Goal: Navigation & Orientation: Find specific page/section

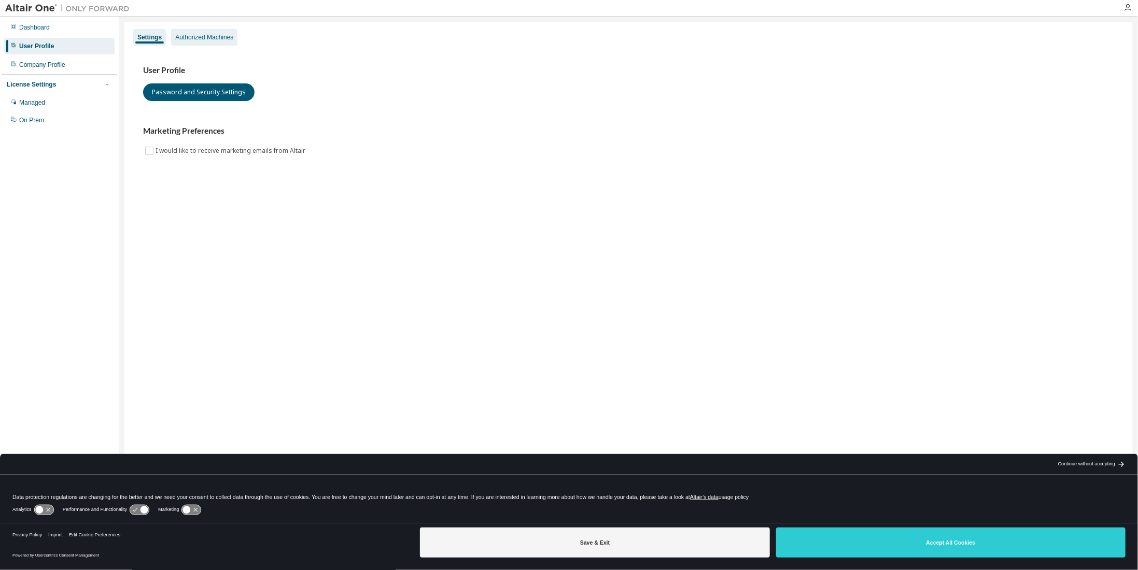
click at [185, 36] on div "Authorized Machines" at bounding box center [204, 37] width 58 height 8
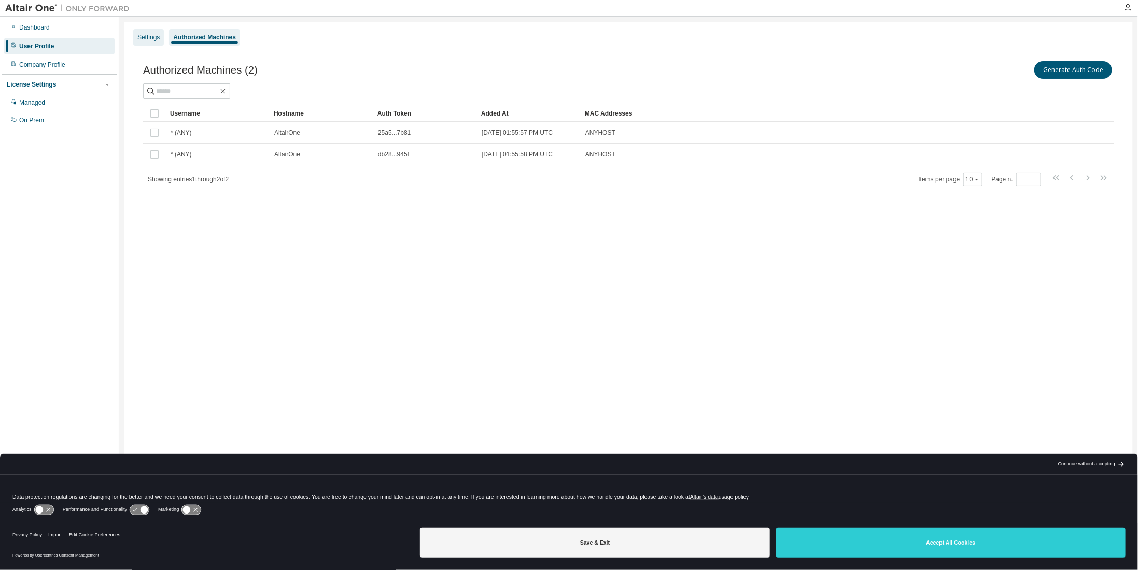
click at [158, 38] on div "Settings" at bounding box center [148, 37] width 22 height 8
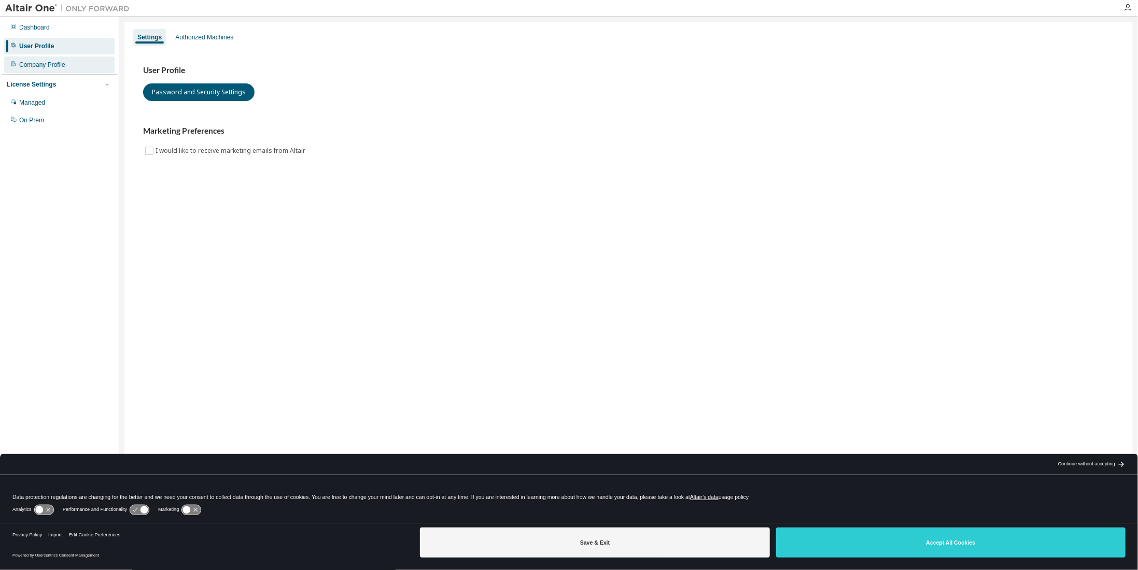
click at [44, 64] on div "Company Profile" at bounding box center [42, 65] width 46 height 8
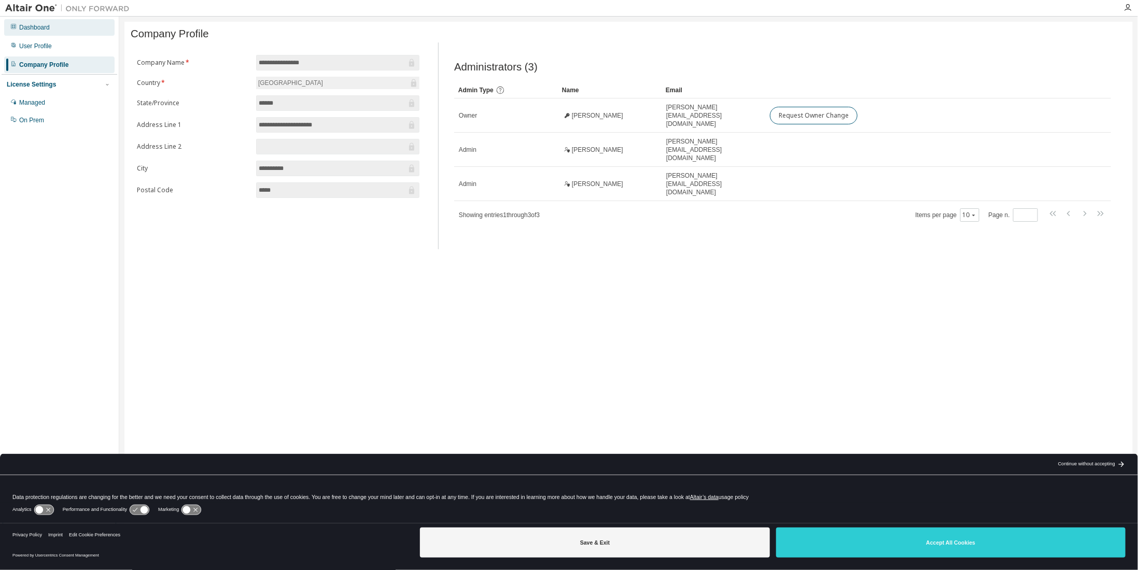
click at [43, 28] on div "Dashboard" at bounding box center [34, 27] width 31 height 8
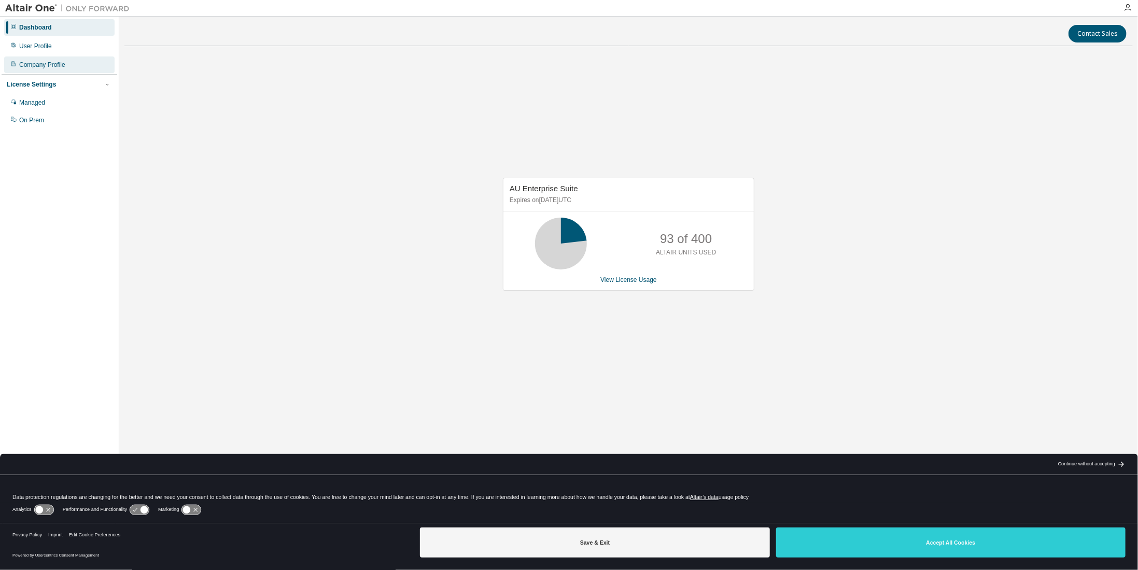
click at [46, 61] on div "Company Profile" at bounding box center [42, 65] width 46 height 8
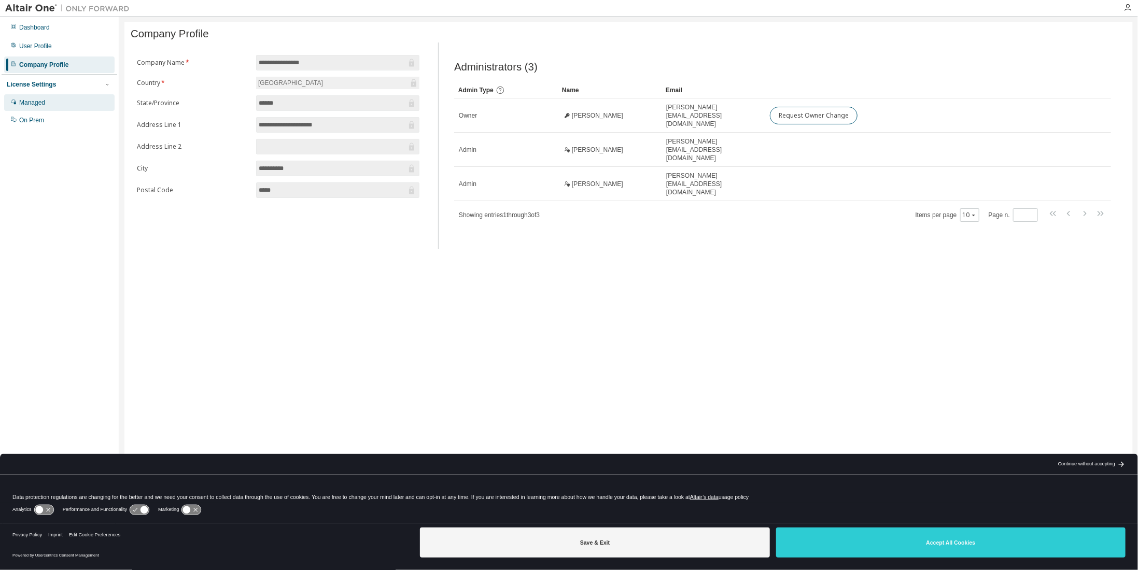
click at [50, 103] on div "Managed" at bounding box center [59, 102] width 110 height 17
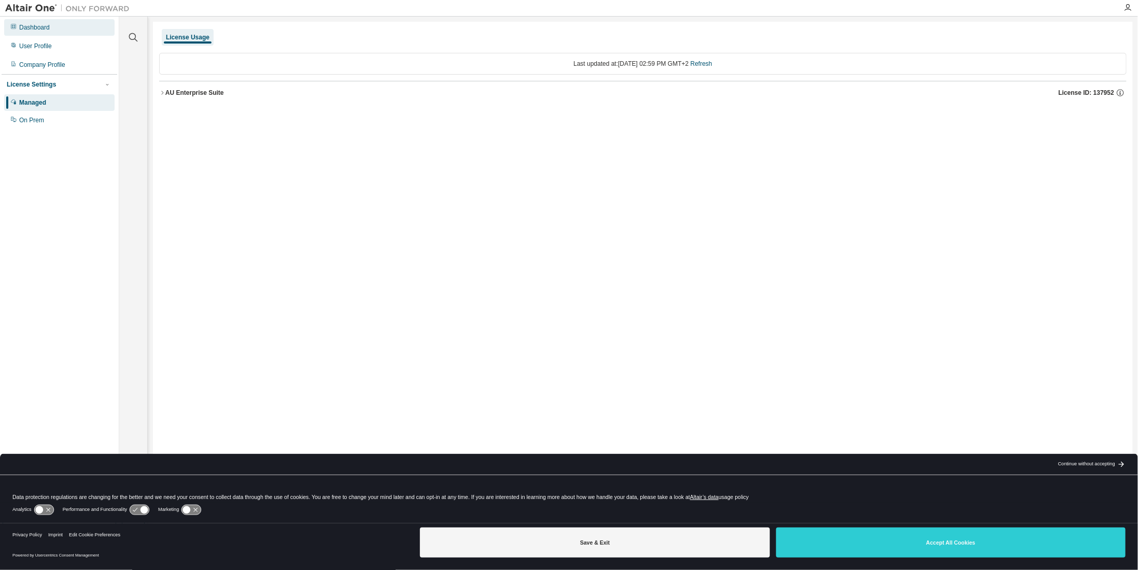
click at [25, 31] on div "Dashboard" at bounding box center [34, 27] width 31 height 8
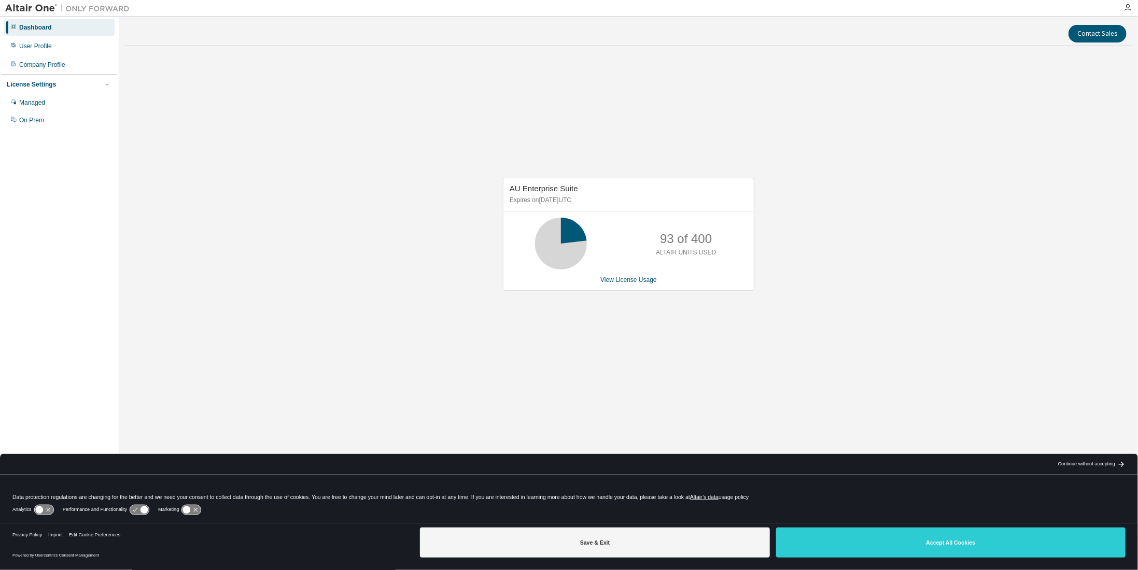
click at [36, 4] on img at bounding box center [70, 8] width 130 height 10
